Goal: Task Accomplishment & Management: Use online tool/utility

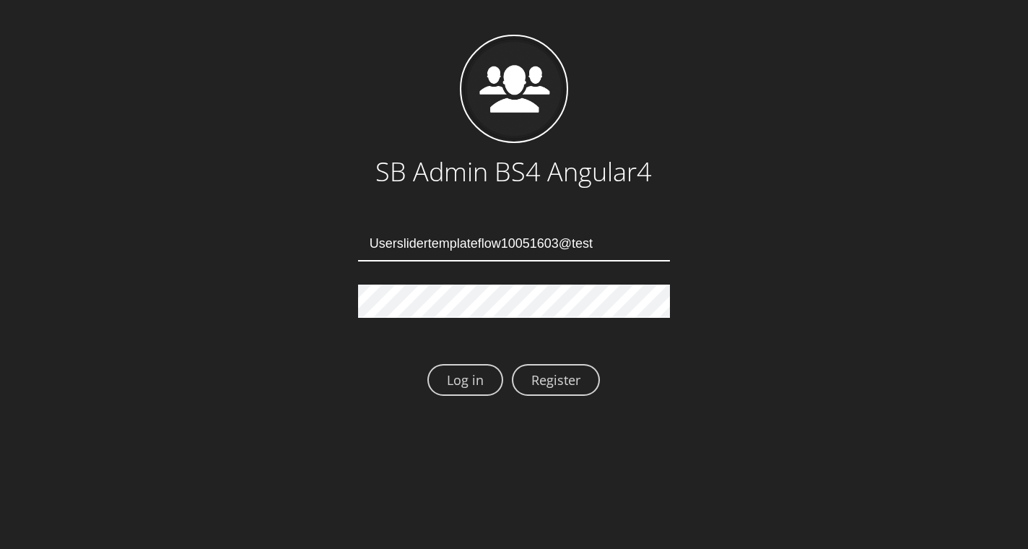
type input "Userslidertemplateflow10051603@test.qa"
type input "[EMAIL_ADDRESS][DOMAIN_NAME]"
